Goal: Transaction & Acquisition: Download file/media

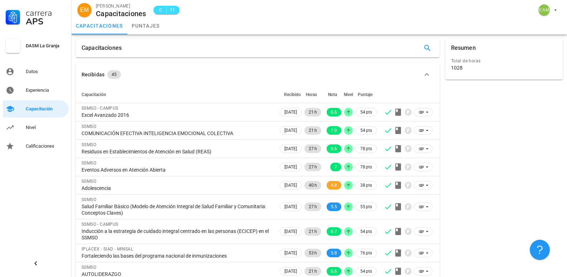
scroll to position [47, 0]
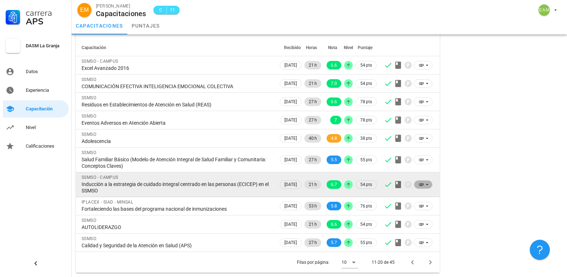
click at [426, 186] on icon at bounding box center [427, 184] width 6 height 6
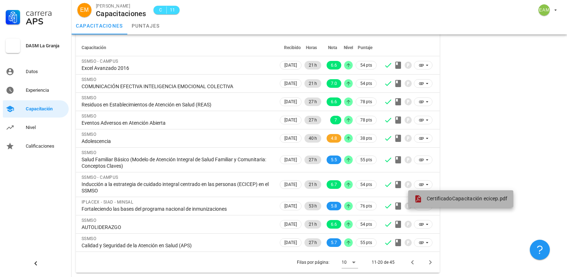
click at [434, 198] on span "CertificadoCapacitación ecicep.pdf" at bounding box center [467, 198] width 81 height 6
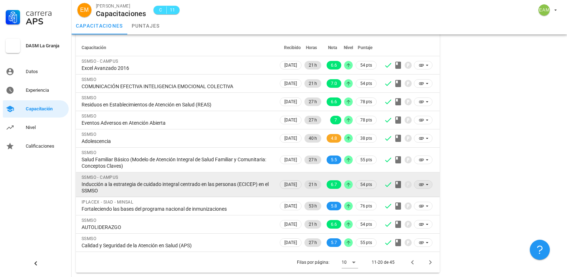
click at [430, 183] on icon at bounding box center [427, 184] width 6 height 6
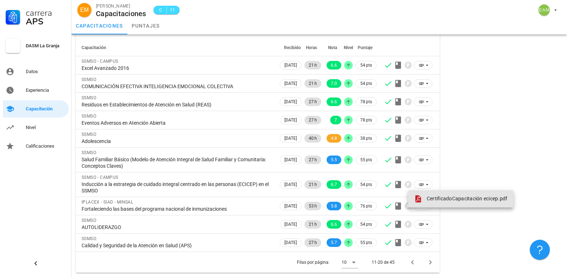
click at [436, 196] on span "CertificadoCapacitación ecicep.pdf" at bounding box center [467, 198] width 81 height 6
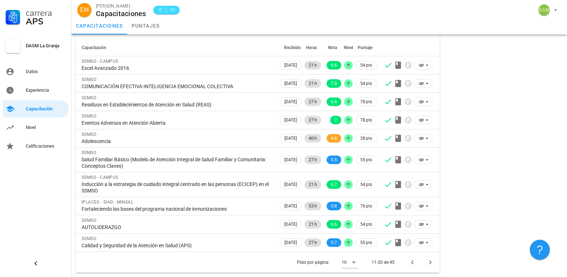
drag, startPoint x: 412, startPoint y: 130, endPoint x: 525, endPoint y: 207, distance: 136.8
drag, startPoint x: 545, startPoint y: 219, endPoint x: 565, endPoint y: 229, distance: 22.7
click at [559, 225] on div "Resumen Total de horas 1028" at bounding box center [504, 132] width 123 height 286
drag, startPoint x: 565, startPoint y: 229, endPoint x: 560, endPoint y: 291, distance: 61.8
click at [560, 276] on html "Carrera APS DASM La Granja Datos Experiencia Capacitación Nivel Calificaciones …" at bounding box center [283, 115] width 567 height 324
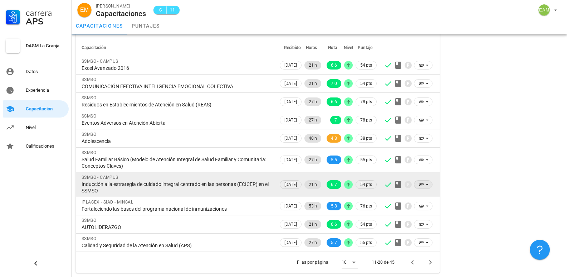
click at [426, 183] on icon at bounding box center [427, 184] width 6 height 6
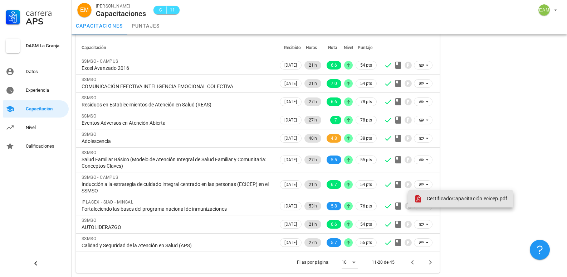
click at [442, 194] on link "CertificadoCapacitación ecicep.pdf" at bounding box center [460, 198] width 105 height 17
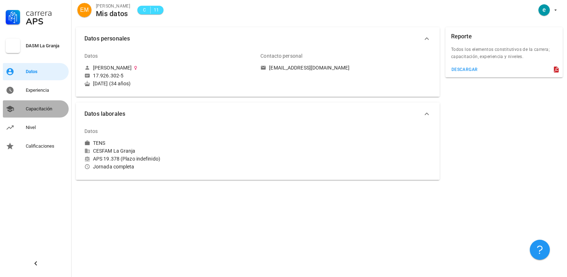
click at [49, 110] on div "Capacitación" at bounding box center [46, 109] width 40 height 6
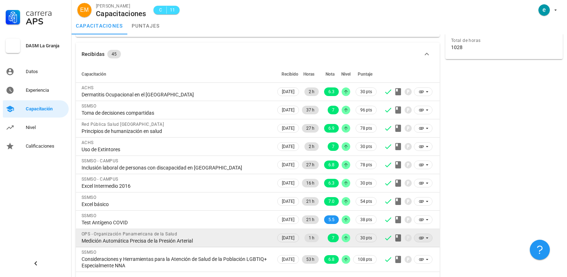
scroll to position [40, 0]
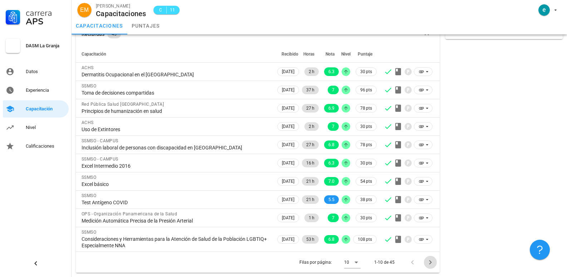
click at [429, 263] on icon "Página siguiente" at bounding box center [430, 262] width 9 height 9
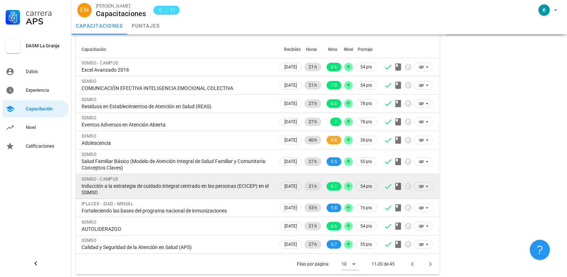
scroll to position [47, 0]
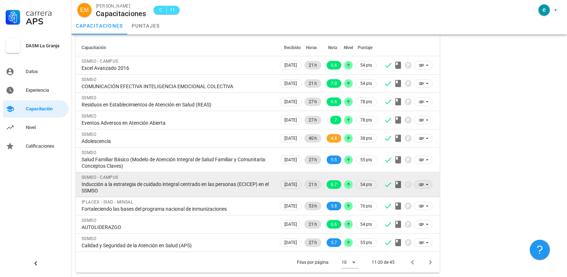
click at [419, 182] on icon at bounding box center [422, 184] width 6 height 6
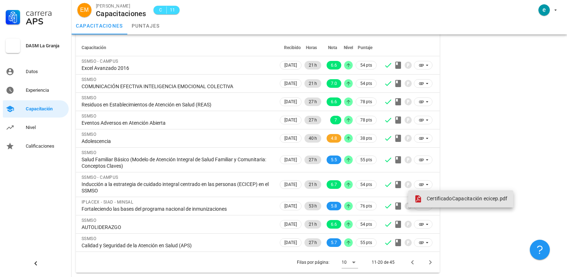
click at [439, 201] on span "CertificadoCapacitación ecicep.pdf" at bounding box center [467, 198] width 81 height 6
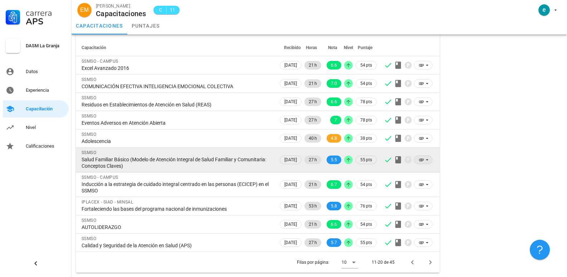
click at [426, 160] on icon at bounding box center [427, 160] width 6 height 6
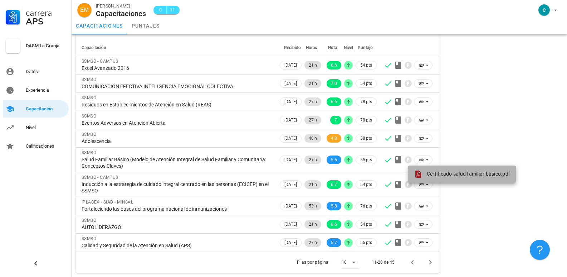
click at [432, 170] on div "Certificado salud familiar basico.pdf" at bounding box center [462, 174] width 96 height 9
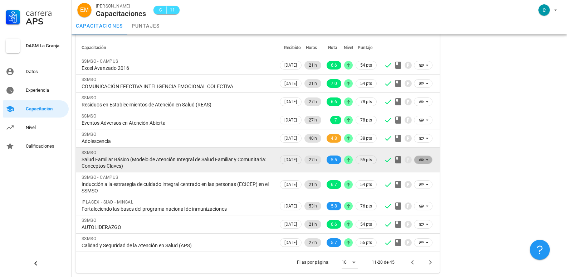
click at [424, 162] on span at bounding box center [423, 160] width 9 height 8
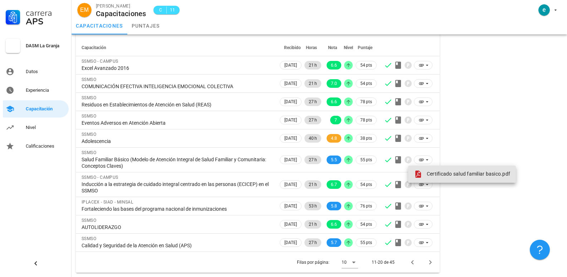
click at [431, 171] on span "Certificado salud familiar basico.pdf" at bounding box center [468, 174] width 83 height 6
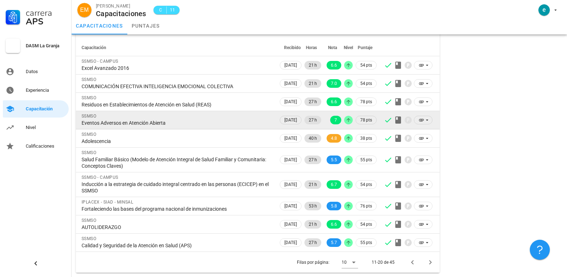
scroll to position [0, 0]
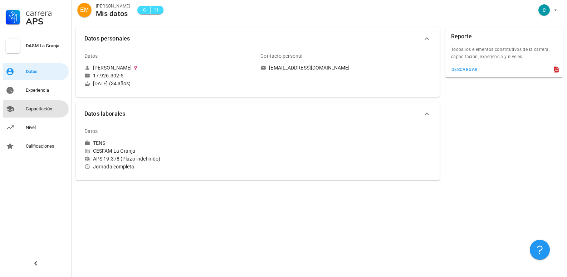
click at [40, 107] on div "Capacitación" at bounding box center [46, 109] width 40 height 6
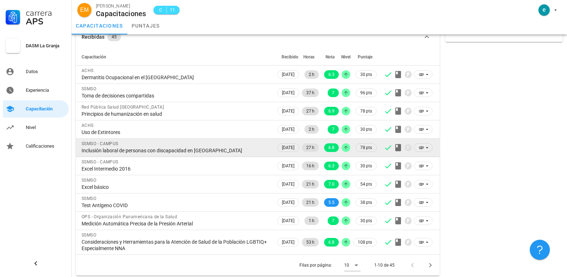
scroll to position [40, 0]
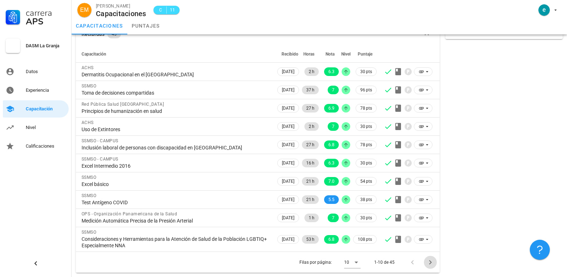
click at [429, 261] on icon "Página siguiente" at bounding box center [430, 262] width 9 height 9
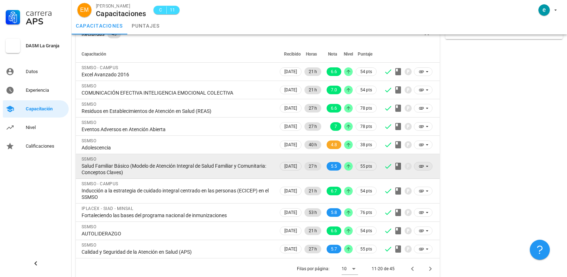
click at [422, 162] on span at bounding box center [423, 166] width 9 height 8
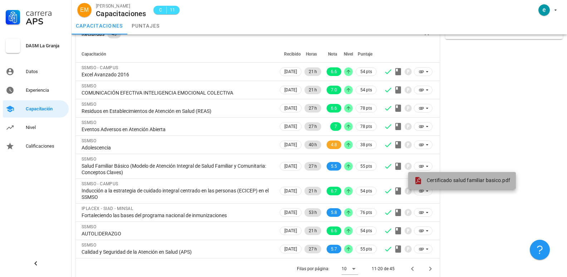
click at [429, 181] on span "Certificado salud familiar basico.pdf" at bounding box center [468, 180] width 83 height 6
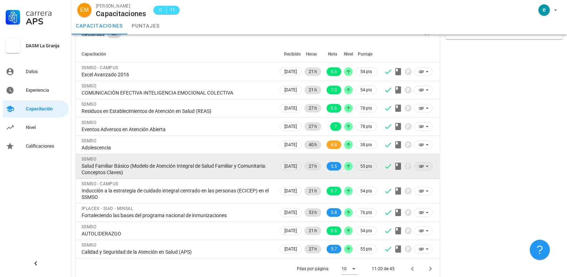
click at [422, 164] on icon at bounding box center [422, 166] width 6 height 6
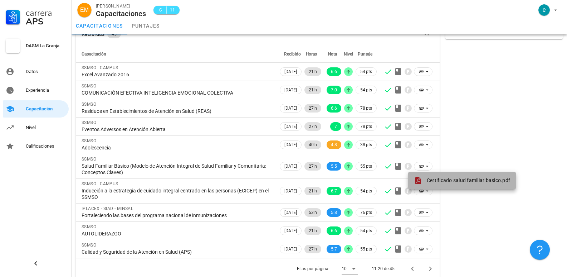
click at [429, 174] on link "Certificado salud familiar basico.pdf" at bounding box center [462, 180] width 108 height 17
